Goal: Transaction & Acquisition: Purchase product/service

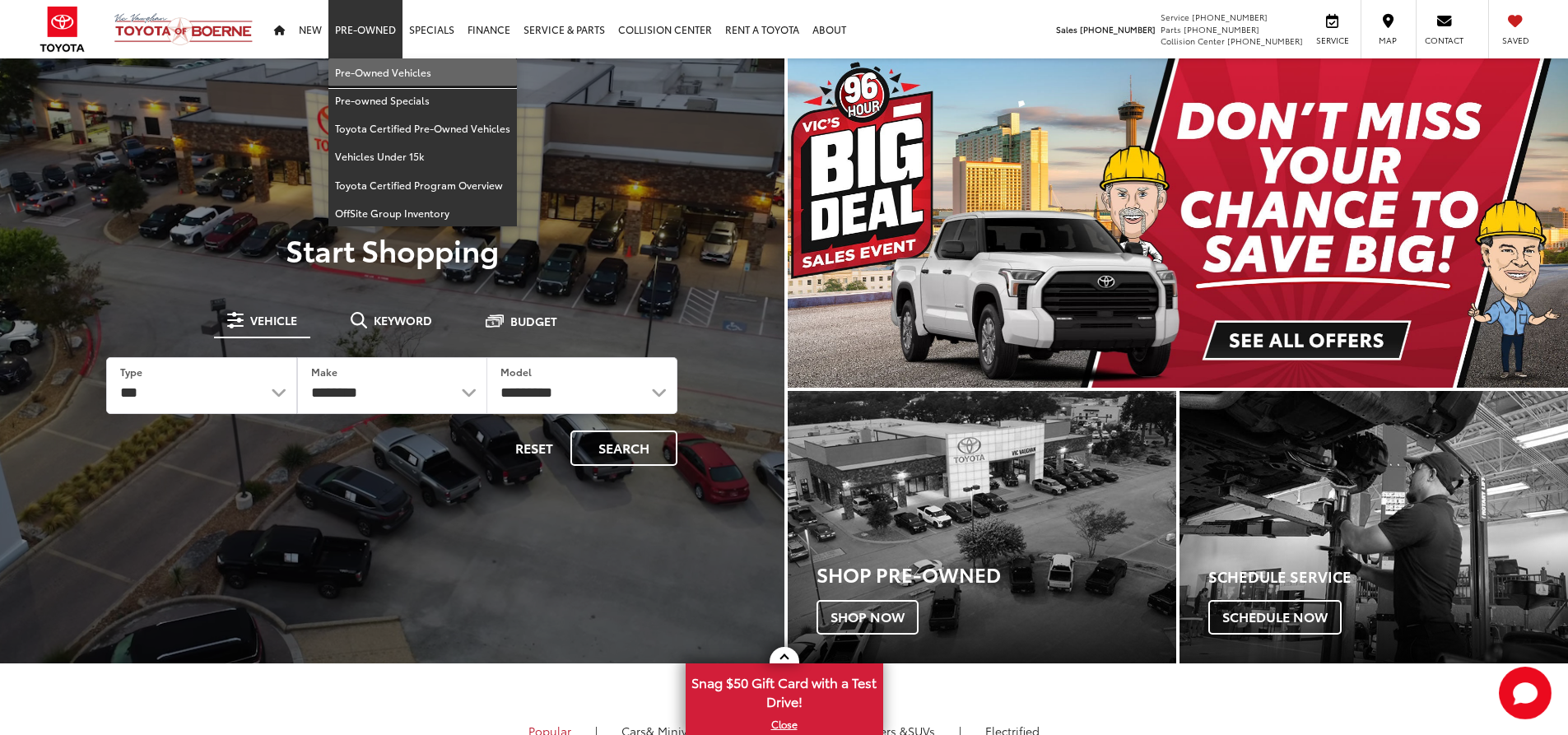
click at [377, 67] on link "Pre-Owned Vehicles" at bounding box center [422, 72] width 188 height 28
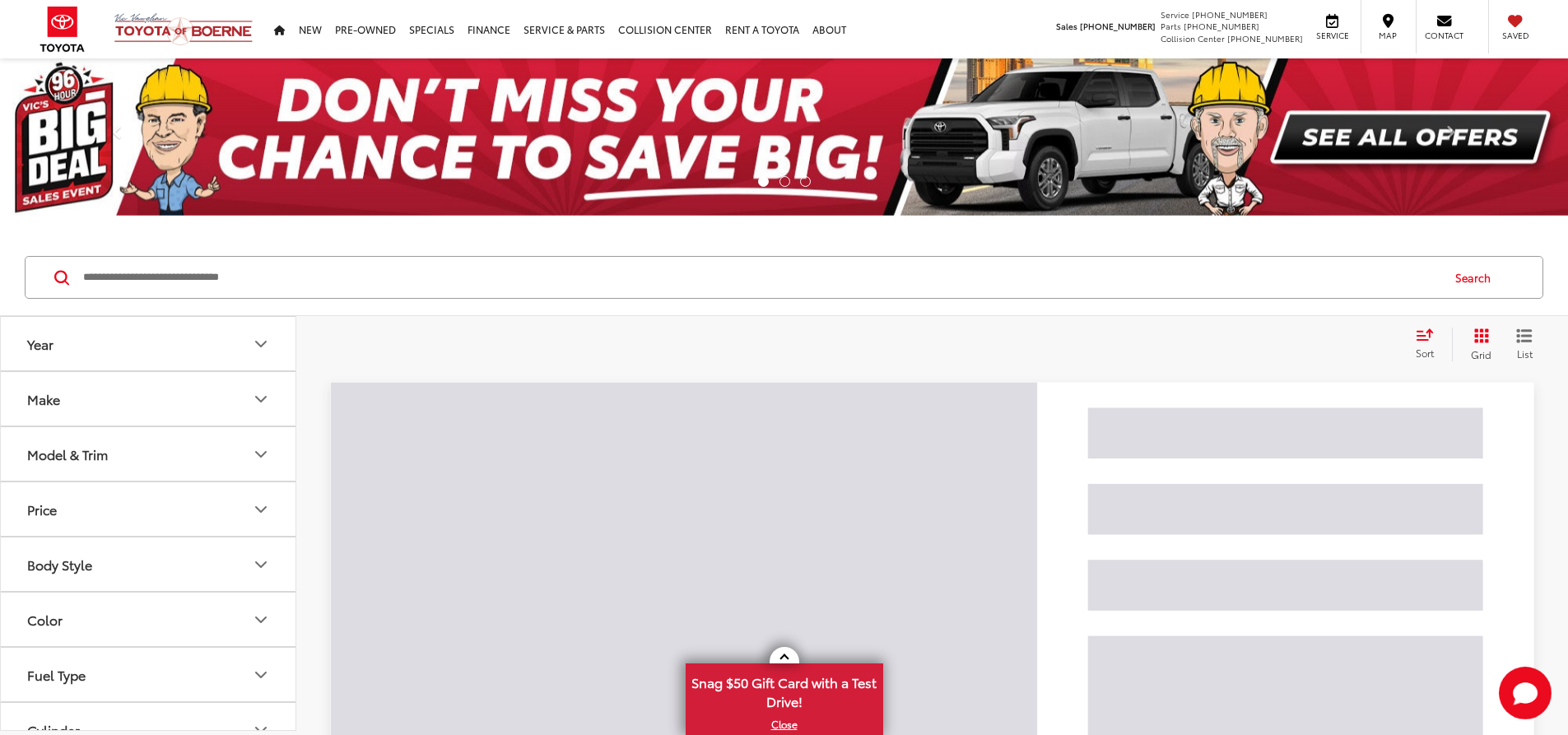
click at [371, 291] on input "Search by Make, Model, or Keyword" at bounding box center [761, 277] width 1358 height 39
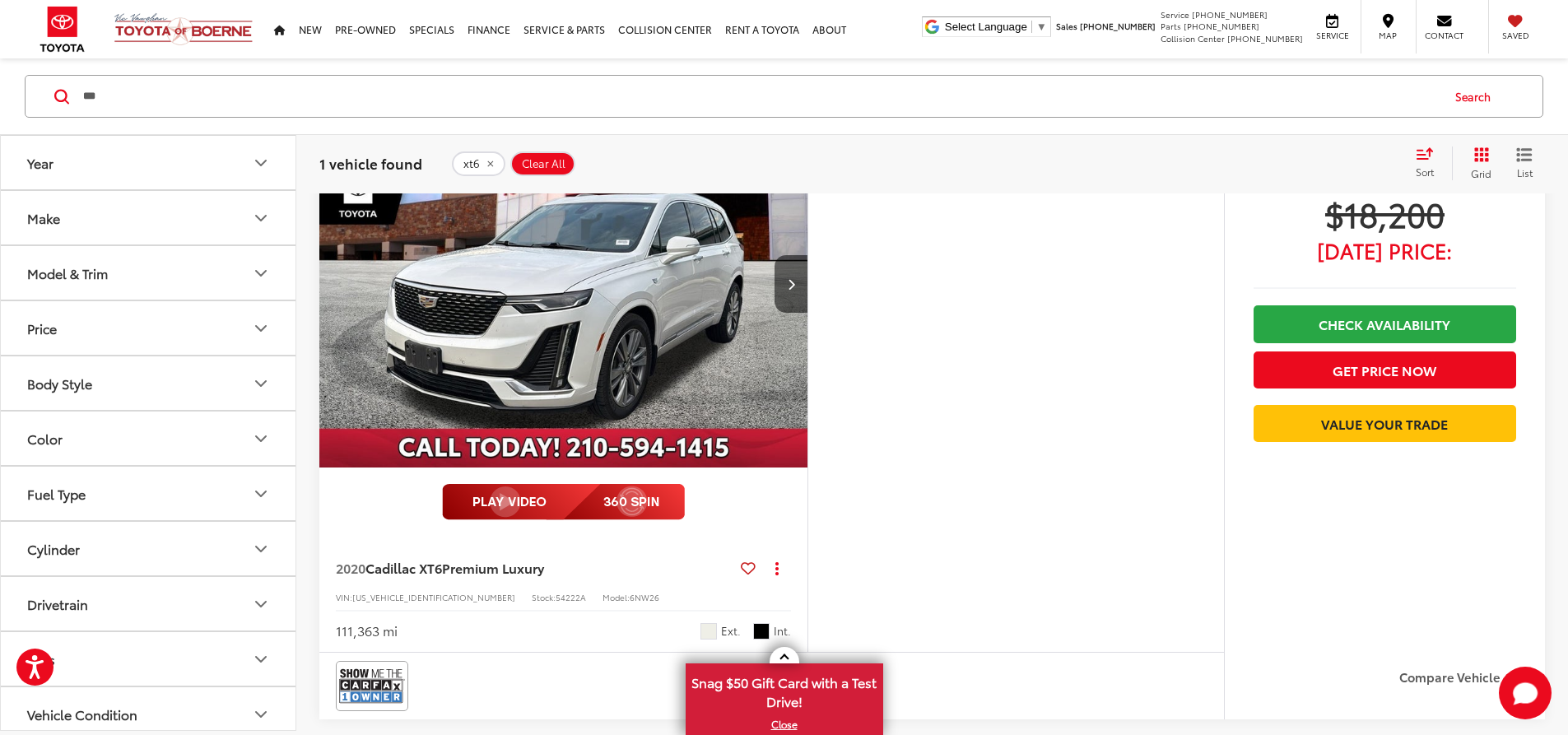
scroll to position [247, 0]
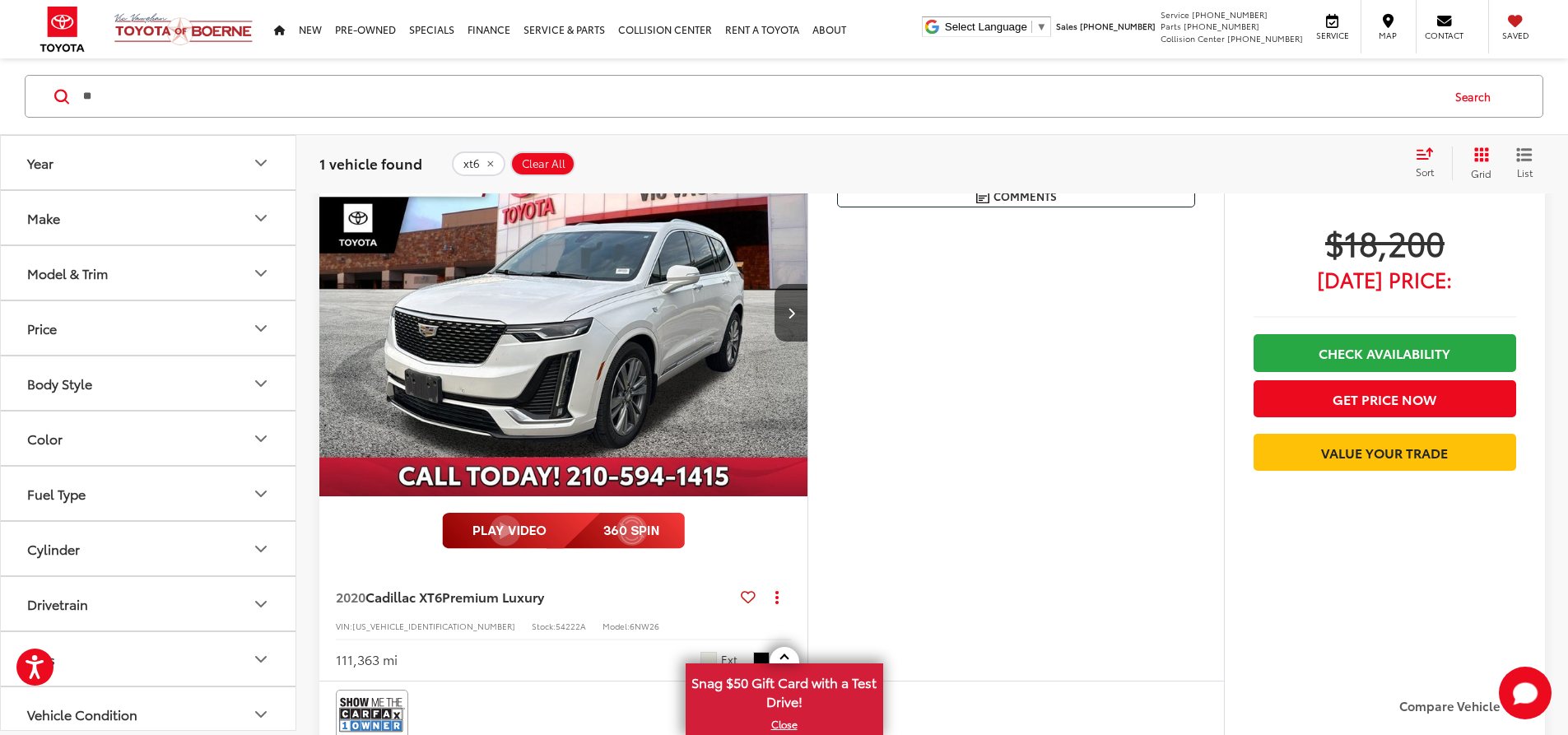
type input "*"
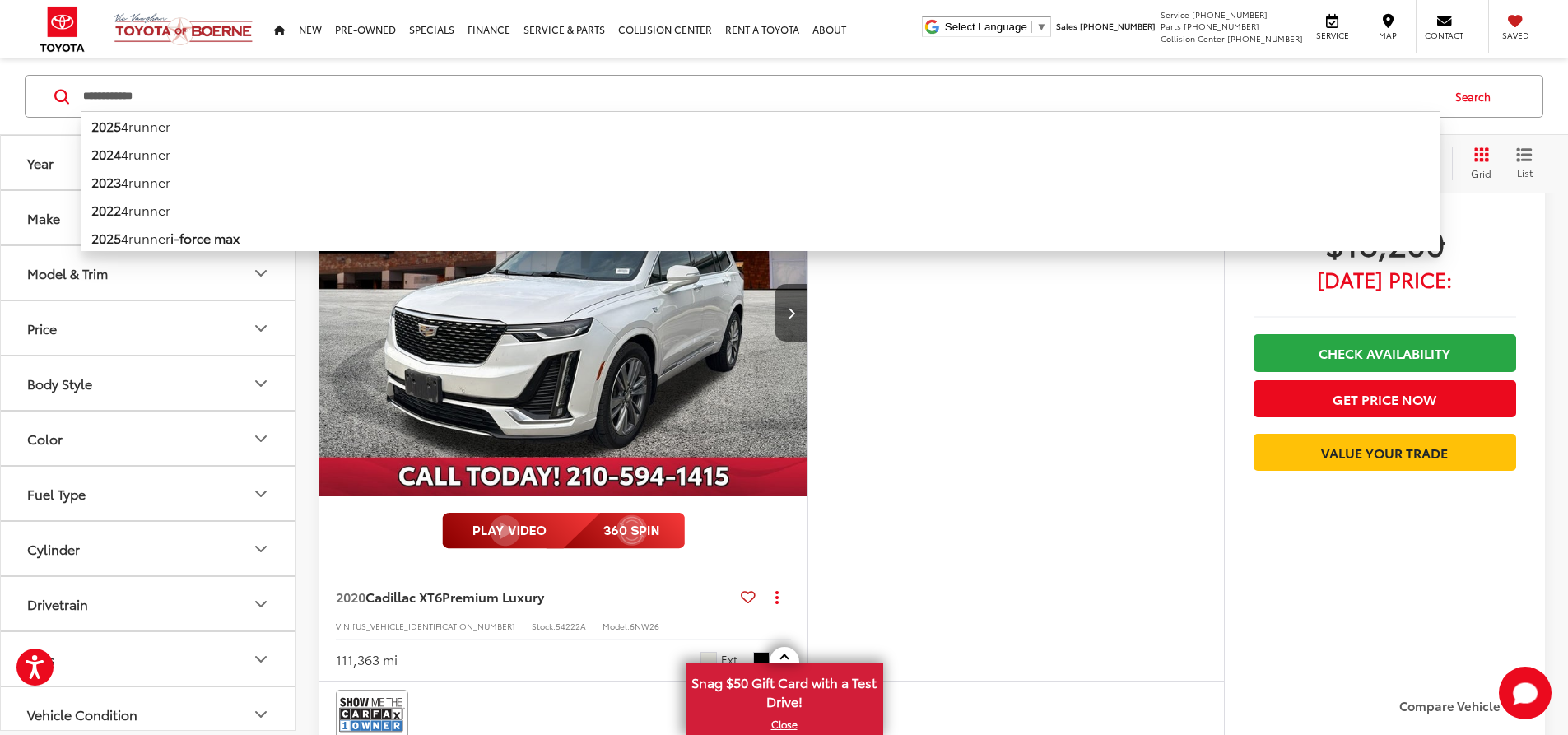
type input "**********"
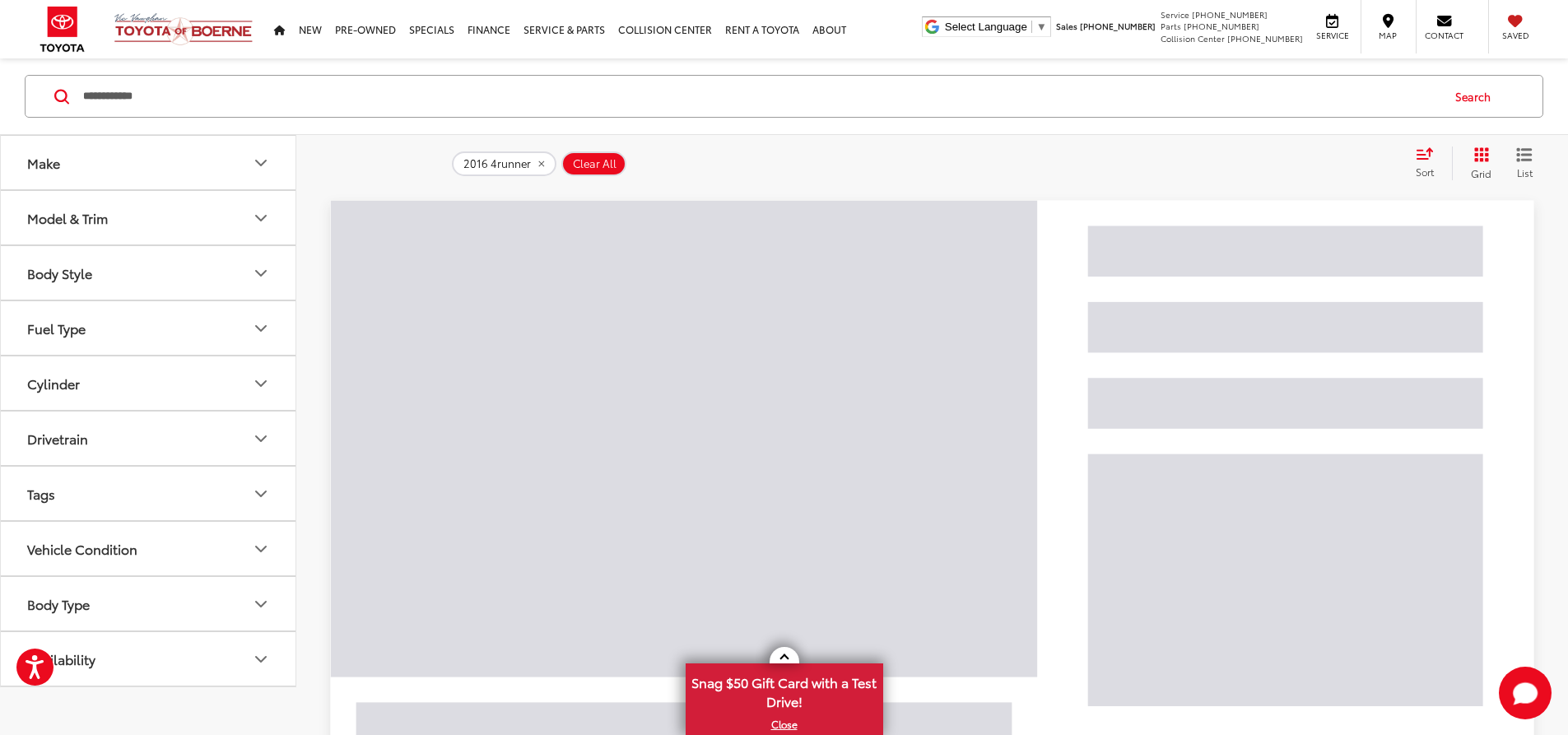
scroll to position [24, 0]
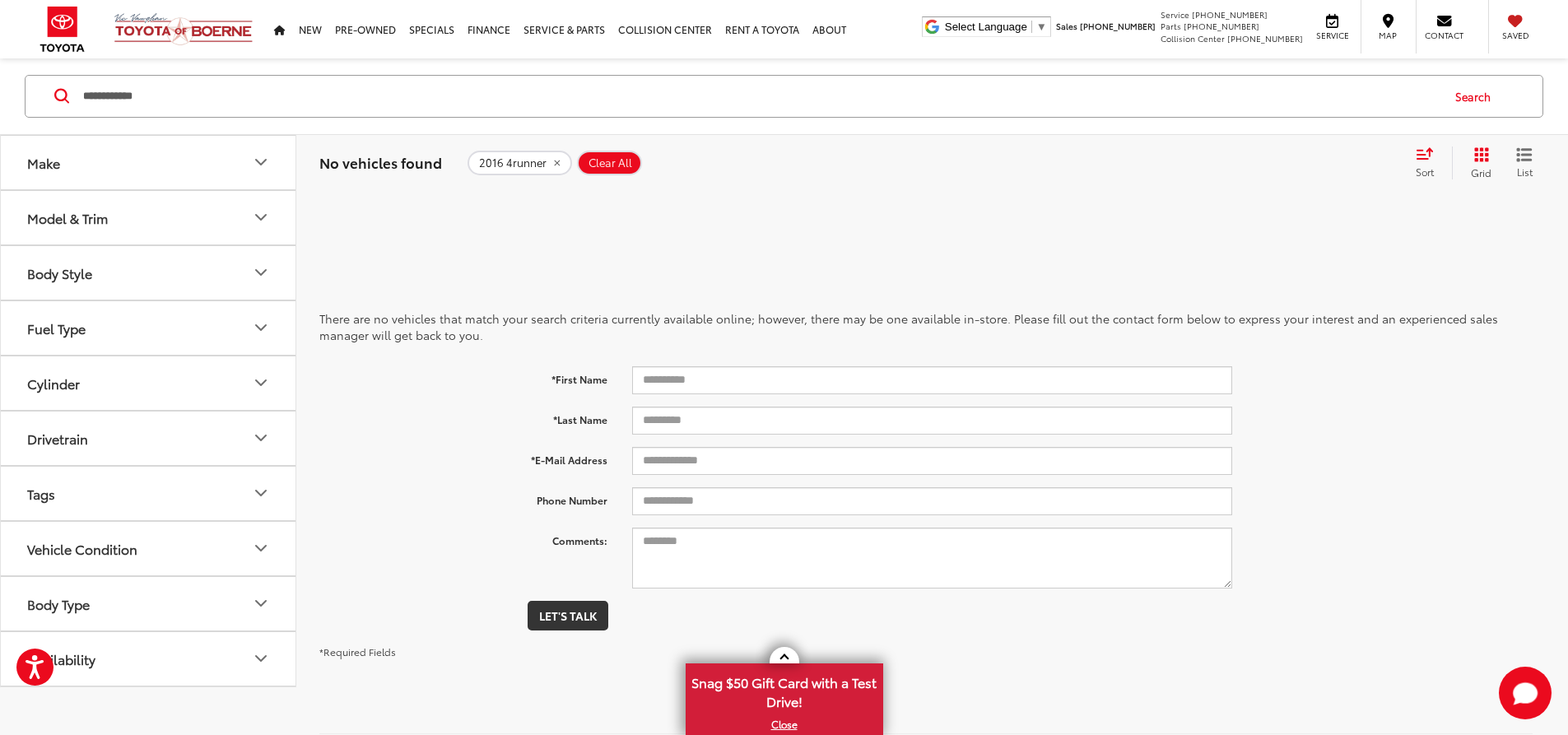
click at [552, 160] on icon "remove 2016%204runner" at bounding box center [556, 163] width 10 height 10
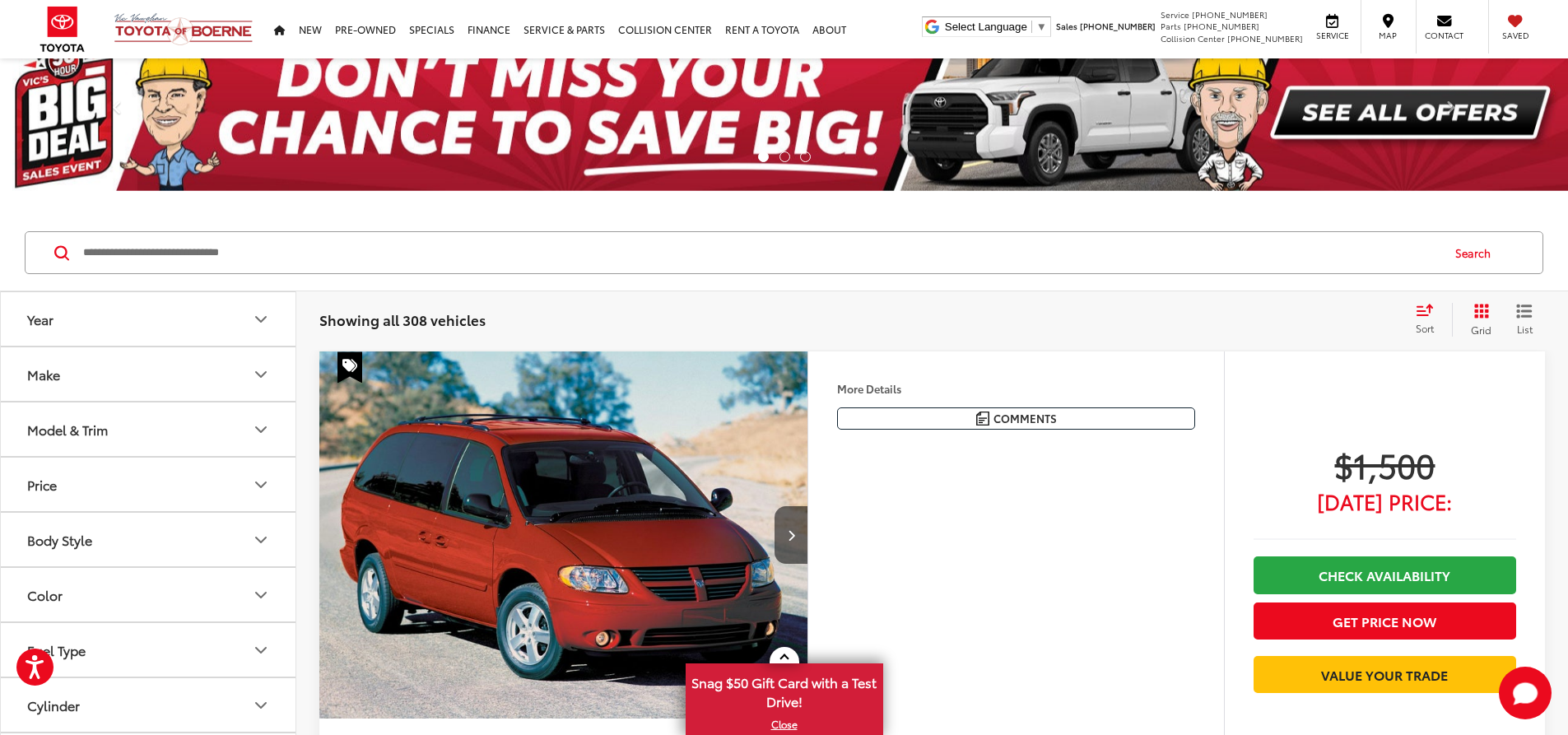
scroll to position [182, 0]
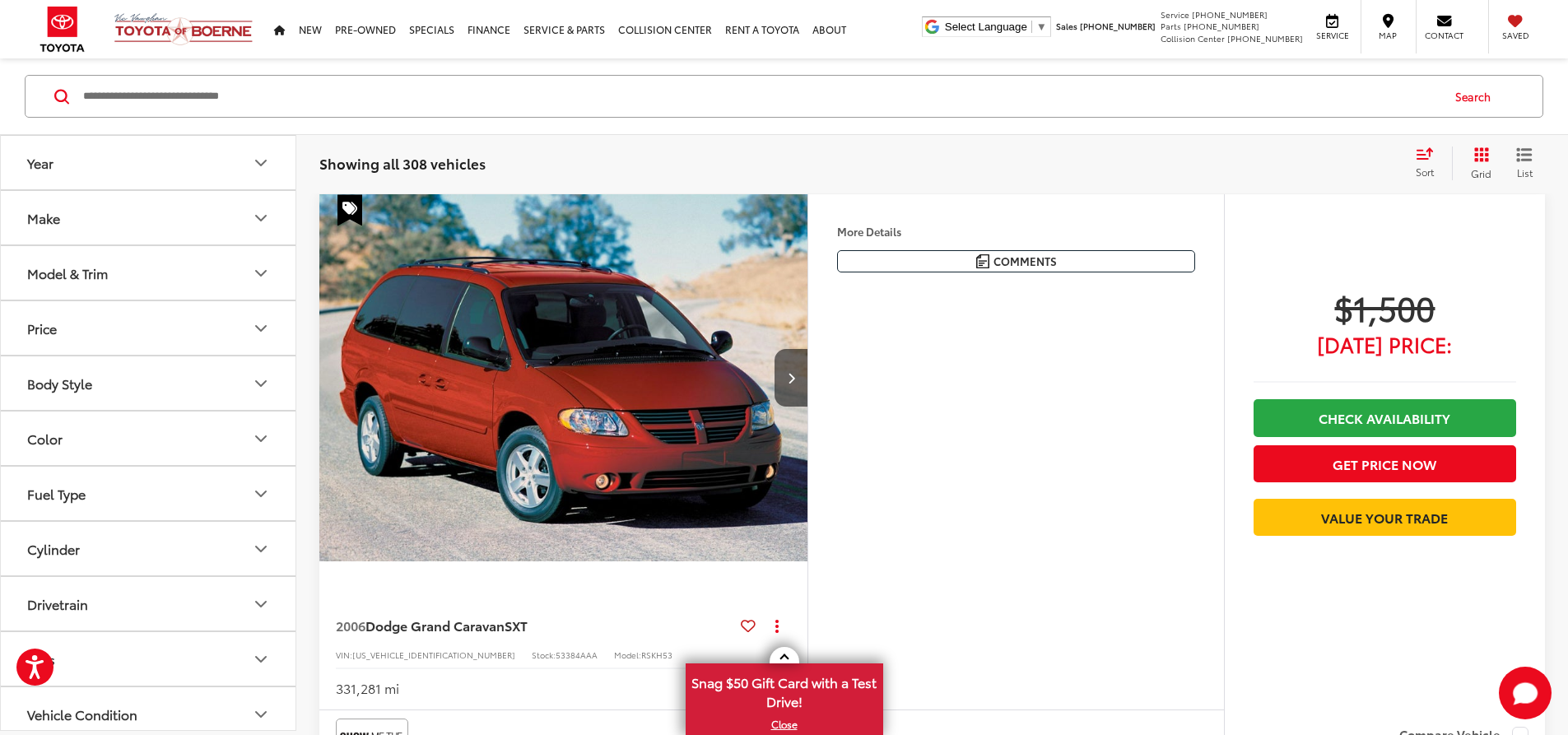
click at [438, 100] on input "Search by Make, Model, or Keyword" at bounding box center [761, 96] width 1358 height 39
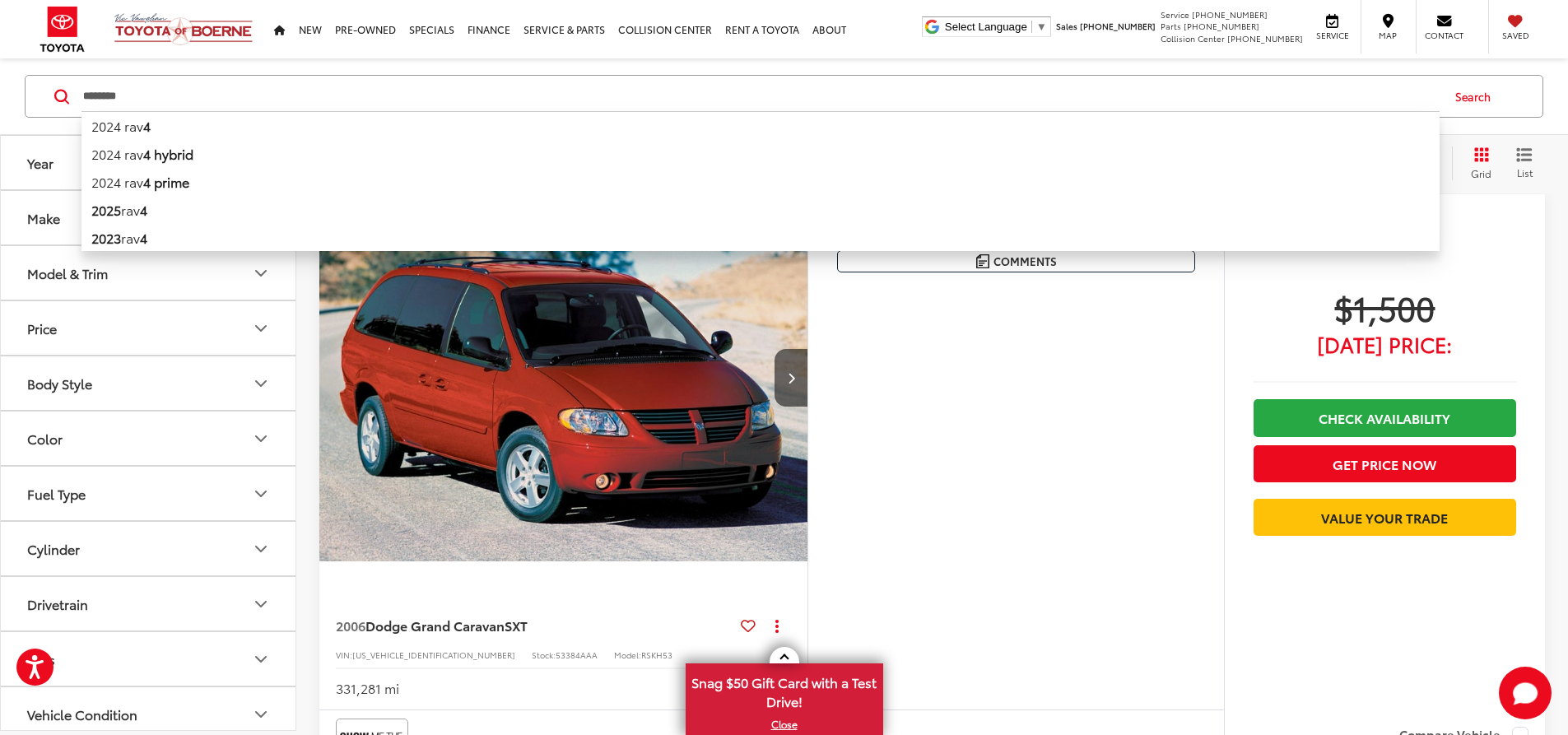
type input "********"
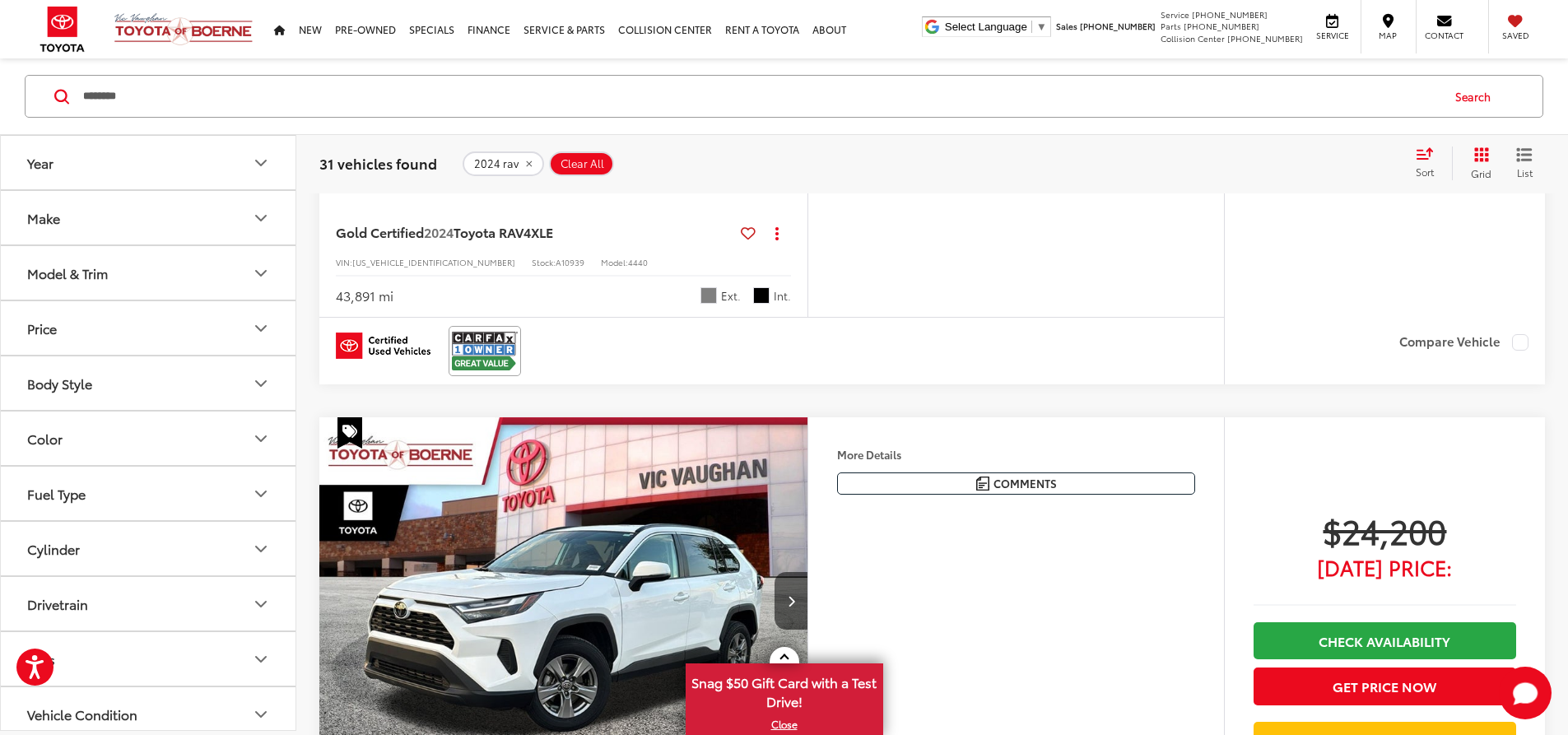
scroll to position [1087, 0]
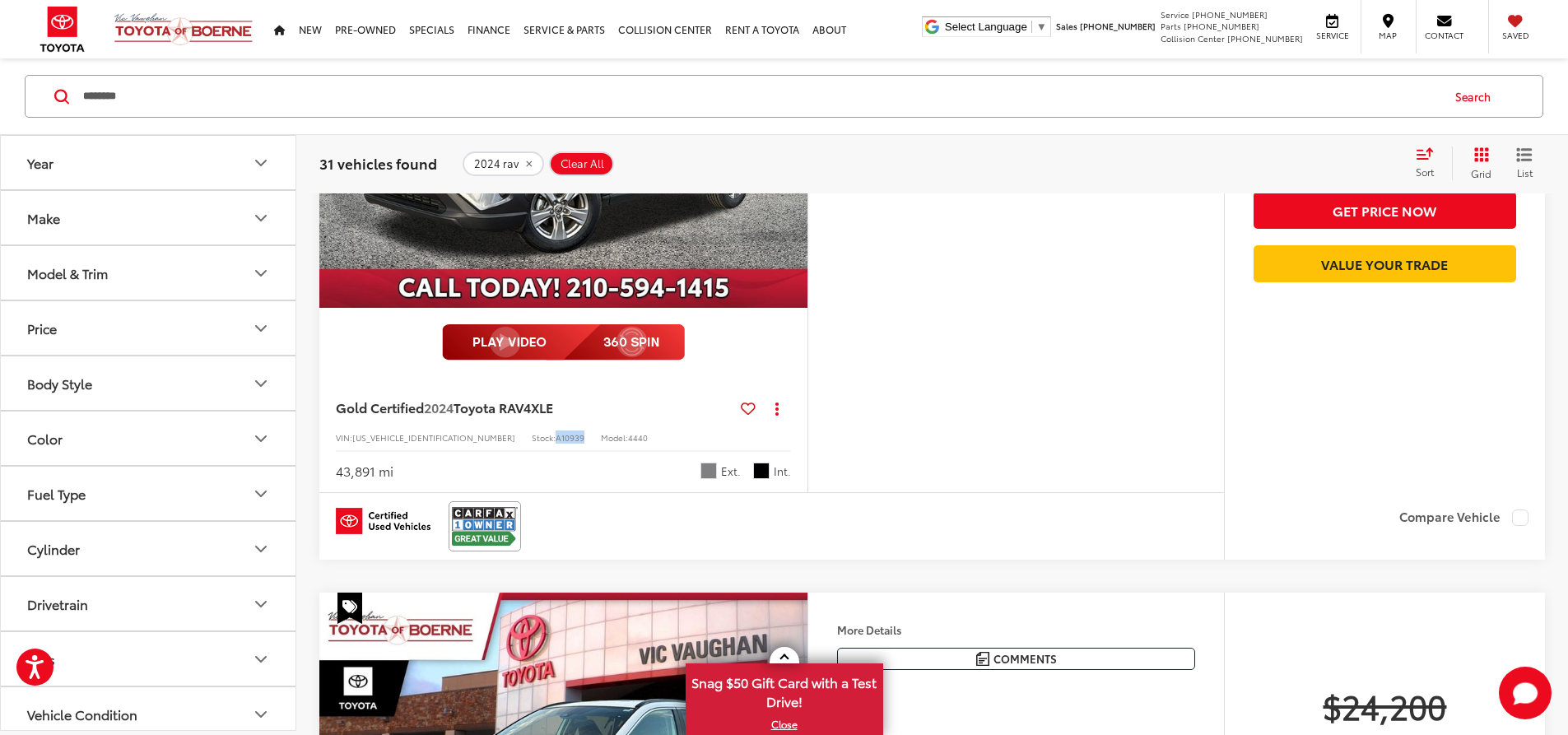
drag, startPoint x: 485, startPoint y: 639, endPoint x: 512, endPoint y: 637, distance: 27.1
click at [512, 442] on div "VIN: 2T3W1RFV9RW322773 Stock: A10939 Model: 4440" at bounding box center [564, 436] width 455 height 11
click at [1048, 492] on div "More Details Comments Dealer Comments CARFAX One-Owner. Clean CARFAX. 2024 Toyo…" at bounding box center [1015, 216] width 417 height 551
drag, startPoint x: 1052, startPoint y: 335, endPoint x: 1057, endPoint y: 551, distance: 216.1
click at [1057, 492] on div "More Details Comments Dealer Comments CARFAX One-Owner. Clean CARFAX. 2024 Toyo…" at bounding box center [1015, 216] width 417 height 551
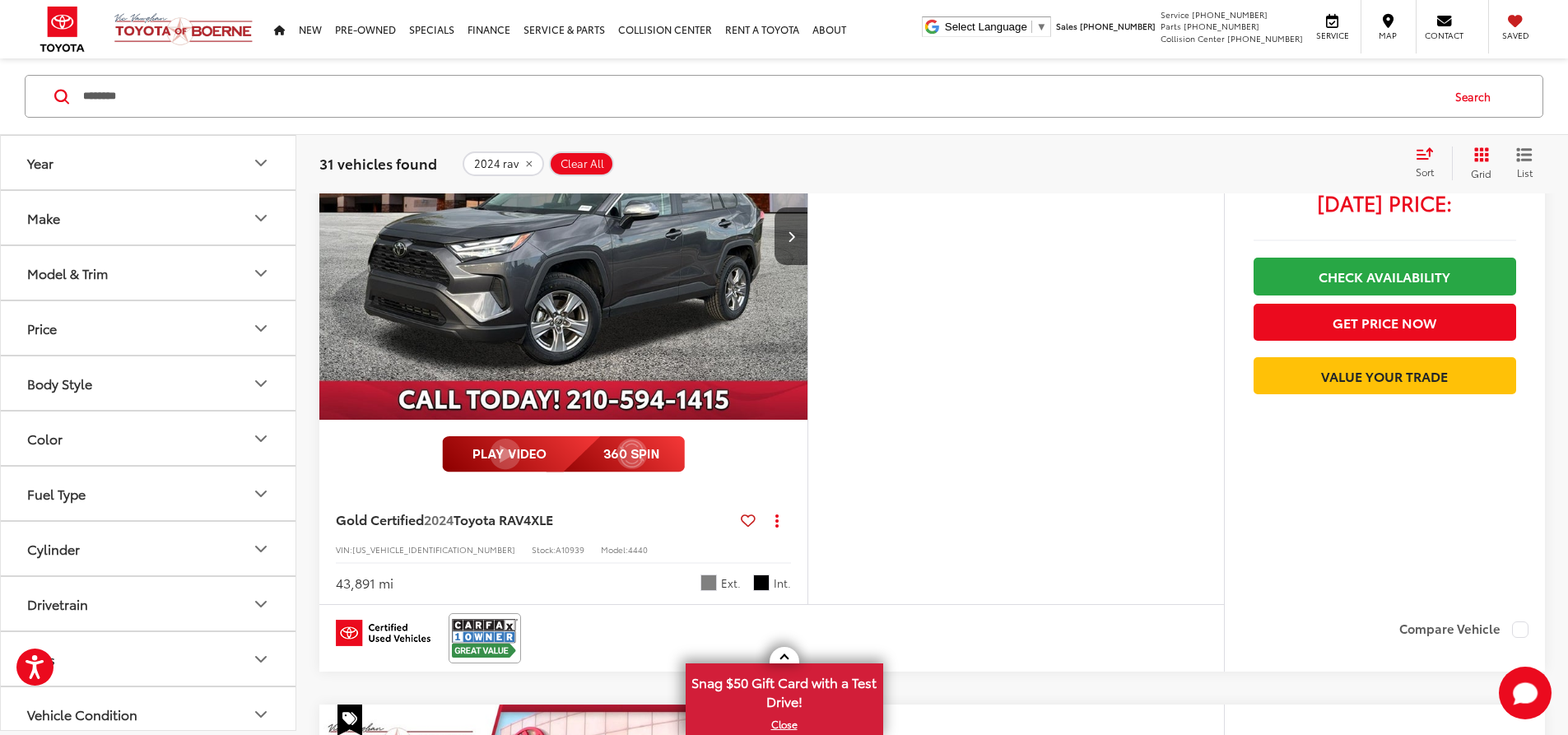
scroll to position [1005, 0]
